Goal: Transaction & Acquisition: Purchase product/service

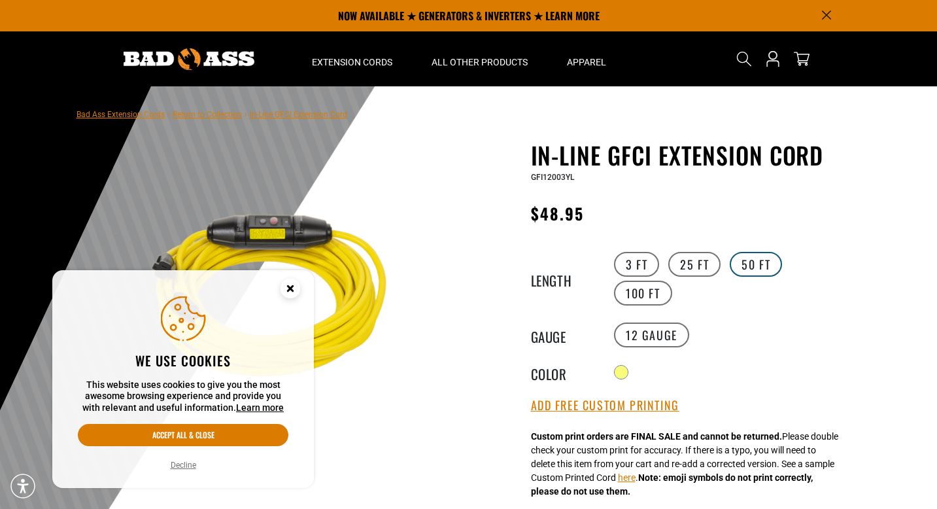
click at [748, 262] on label "50 FT" at bounding box center [756, 264] width 52 height 25
click at [688, 249] on div "In-Line GFCI Extension Cord In-Line GFCI Extension Cord GFI12050YL Regular pric…" at bounding box center [691, 487] width 321 height 693
click at [689, 262] on label "25 FT" at bounding box center [695, 264] width 52 height 25
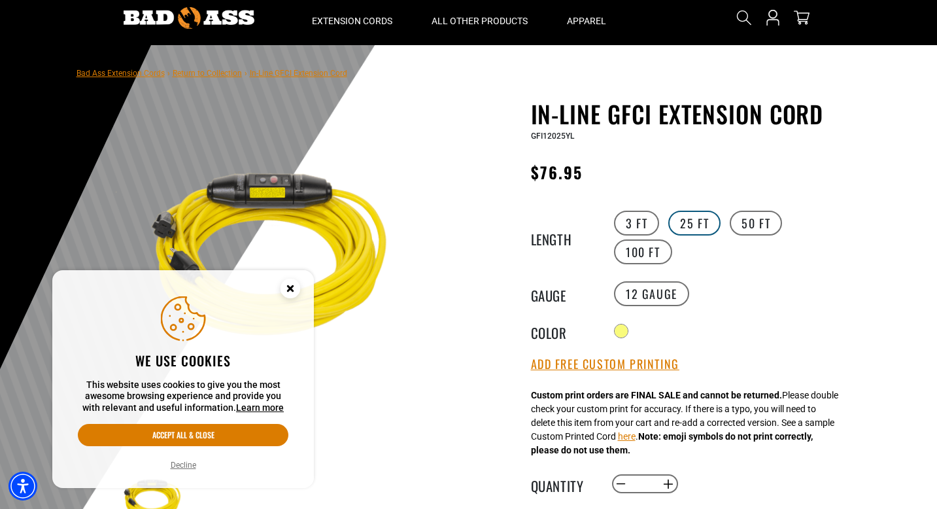
scroll to position [42, 0]
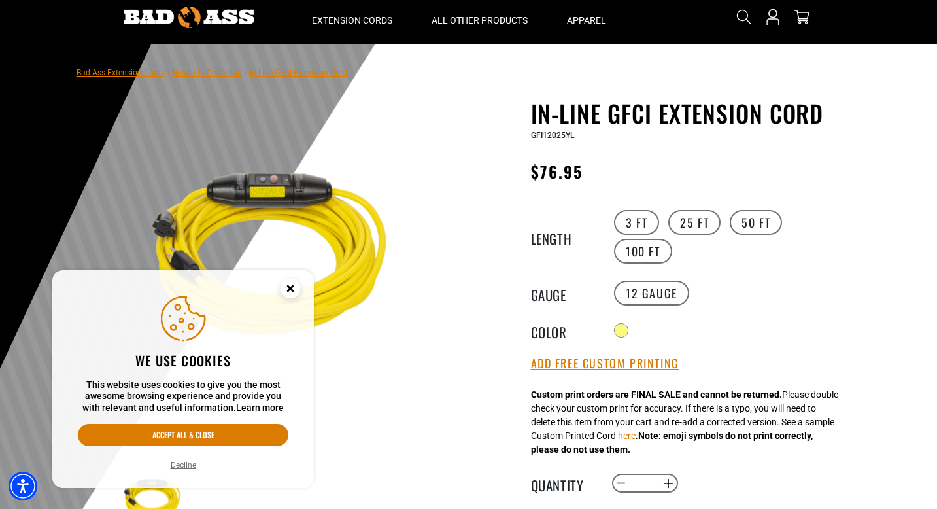
click at [295, 288] on circle "Close this option" at bounding box center [291, 289] width 20 height 20
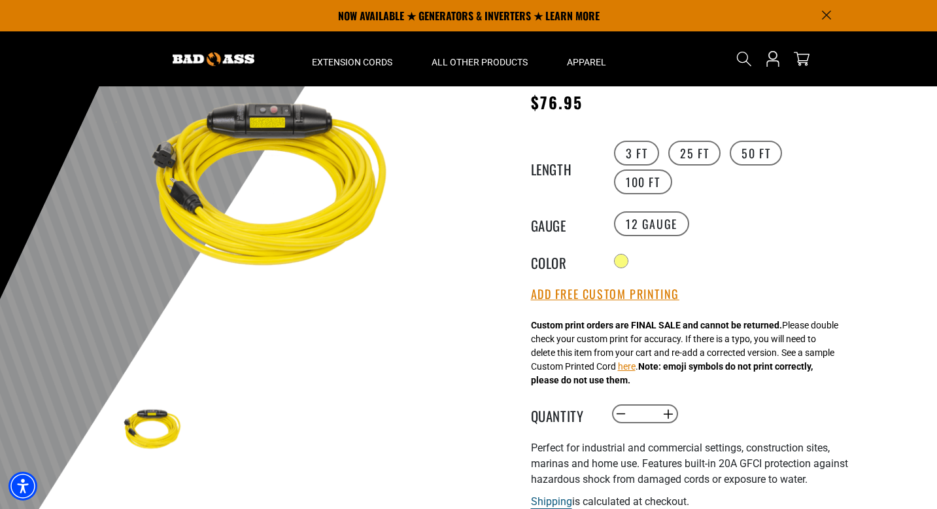
scroll to position [0, 0]
